Goal: Transaction & Acquisition: Purchase product/service

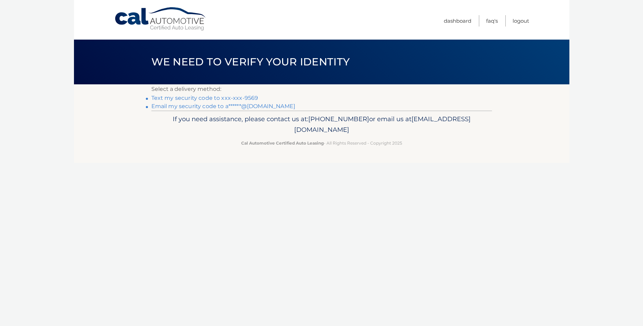
click at [244, 101] on link "Text my security code to xxx-xxx-9569" at bounding box center [204, 98] width 107 height 7
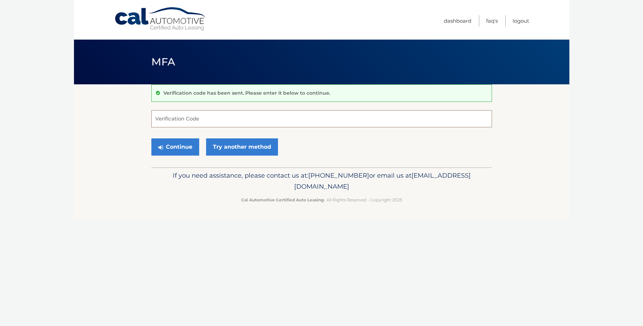
click at [191, 120] on input "Verification Code" at bounding box center [321, 118] width 341 height 17
type input "755160"
click at [166, 149] on button "Continue" at bounding box center [175, 146] width 48 height 17
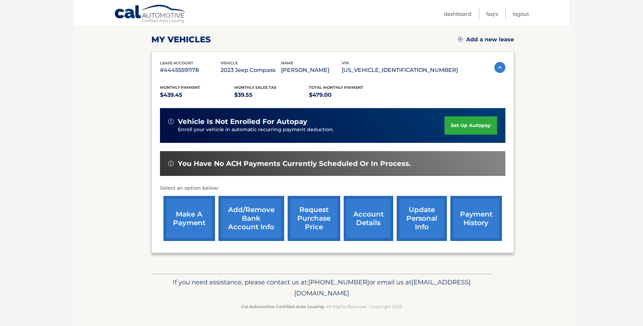
scroll to position [108, 0]
click at [183, 196] on link "make a payment" at bounding box center [190, 218] width 52 height 45
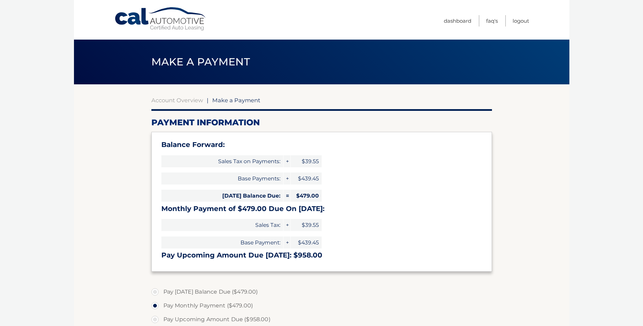
select select "YTY1YTVmYmYtZTBlZi00MGIzLWEzNWMtYzNiZjRjOWFhYmQy"
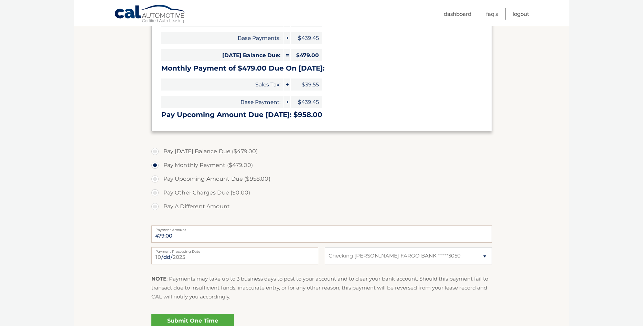
click at [154, 149] on label "Pay [DATE] Balance Due ($479.00)" at bounding box center [321, 152] width 341 height 14
click at [154, 149] on input "Pay [DATE] Balance Due ($479.00)" at bounding box center [157, 150] width 7 height 11
radio input "true"
click at [309, 258] on input "[DATE]" at bounding box center [234, 255] width 167 height 17
type input "[DATE]"
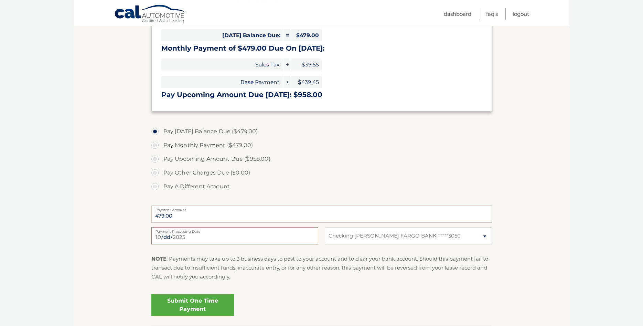
scroll to position [176, 0]
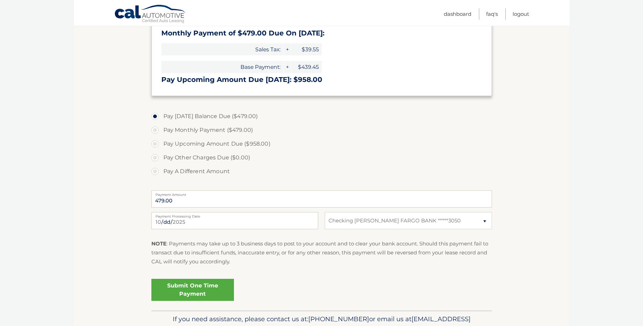
click at [190, 290] on link "Submit One Time Payment" at bounding box center [192, 290] width 83 height 22
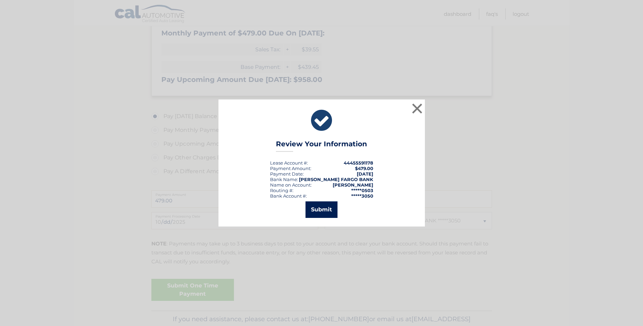
click at [325, 211] on button "Submit" at bounding box center [322, 209] width 32 height 17
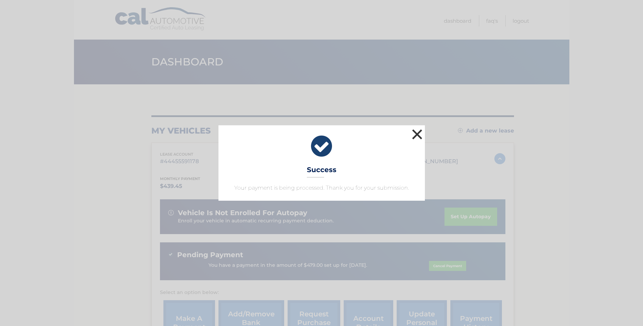
click at [413, 138] on button "×" at bounding box center [418, 134] width 14 height 14
